Goal: Transaction & Acquisition: Purchase product/service

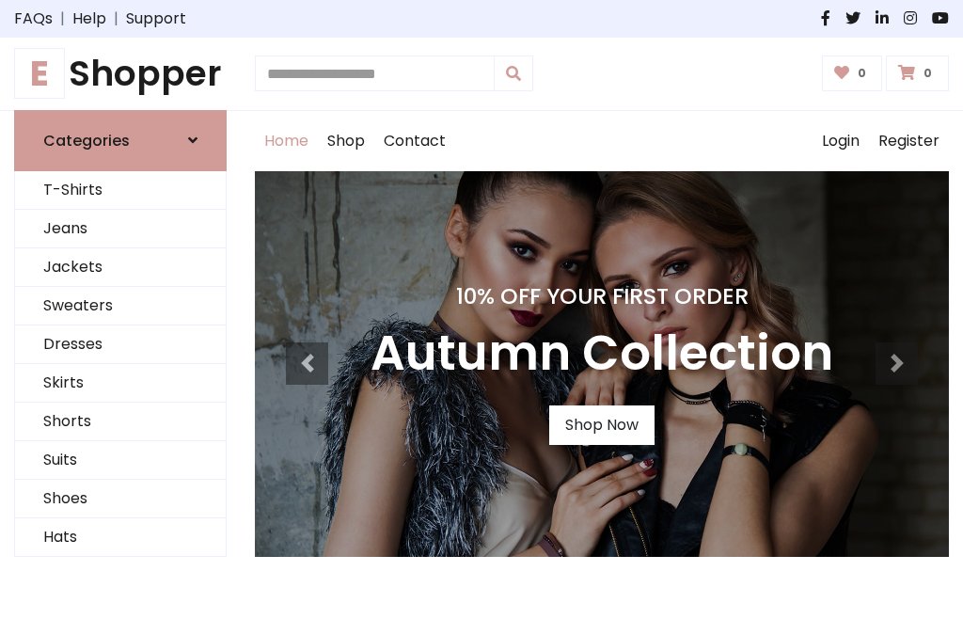
click at [481, 309] on h4 "10% Off Your First Order" at bounding box center [601, 296] width 463 height 26
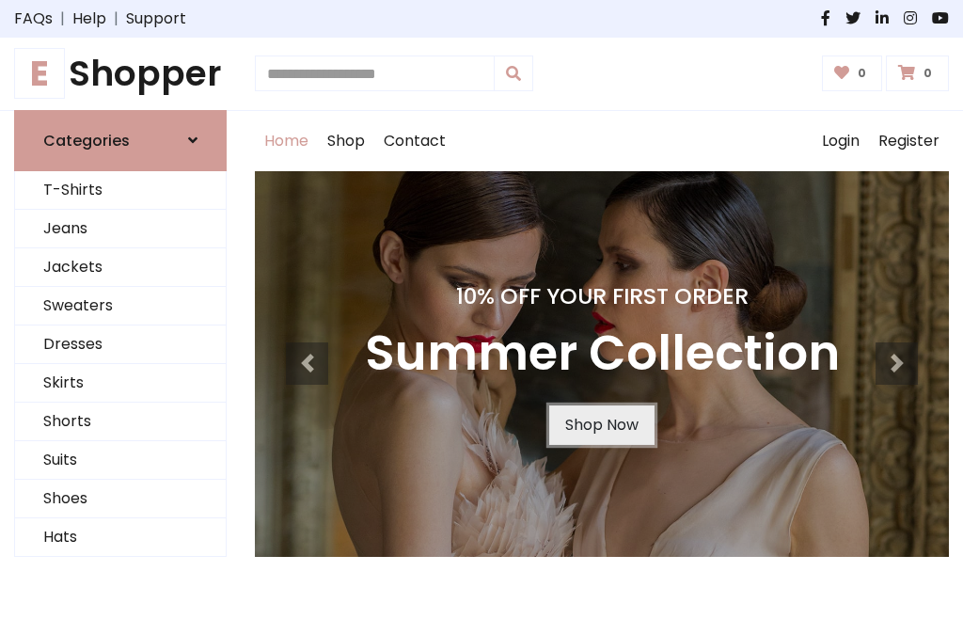
click at [601, 424] on link "Shop Now" at bounding box center [601, 424] width 105 height 39
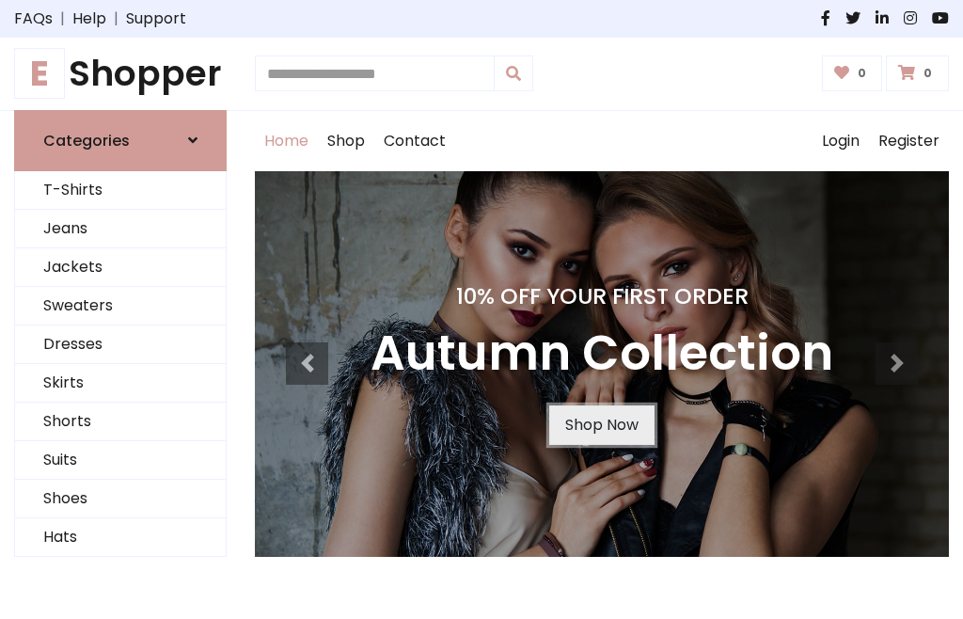
click at [601, 424] on link "Shop Now" at bounding box center [601, 424] width 105 height 39
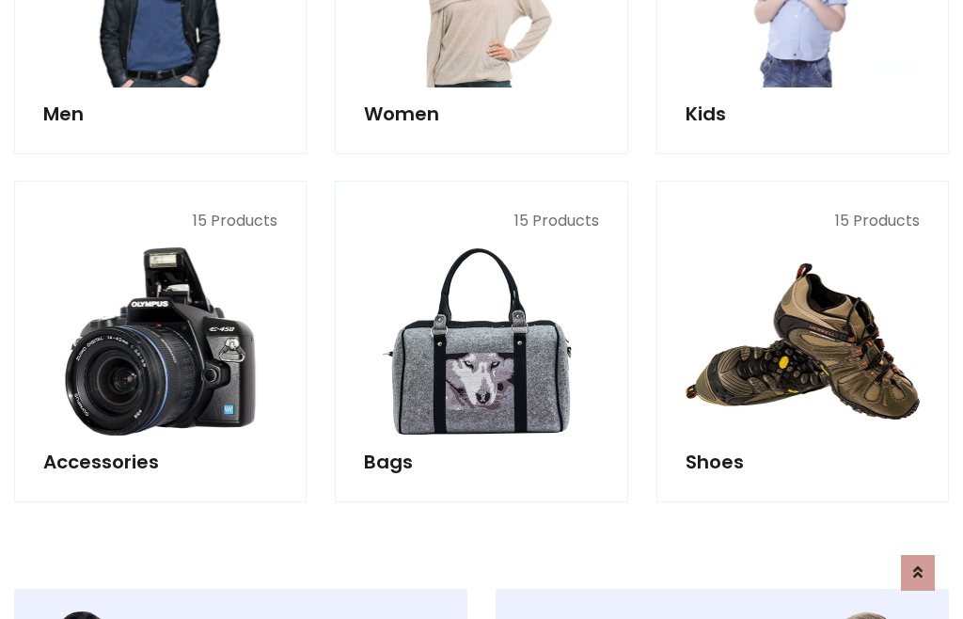
scroll to position [1875, 0]
